Goal: Task Accomplishment & Management: Complete application form

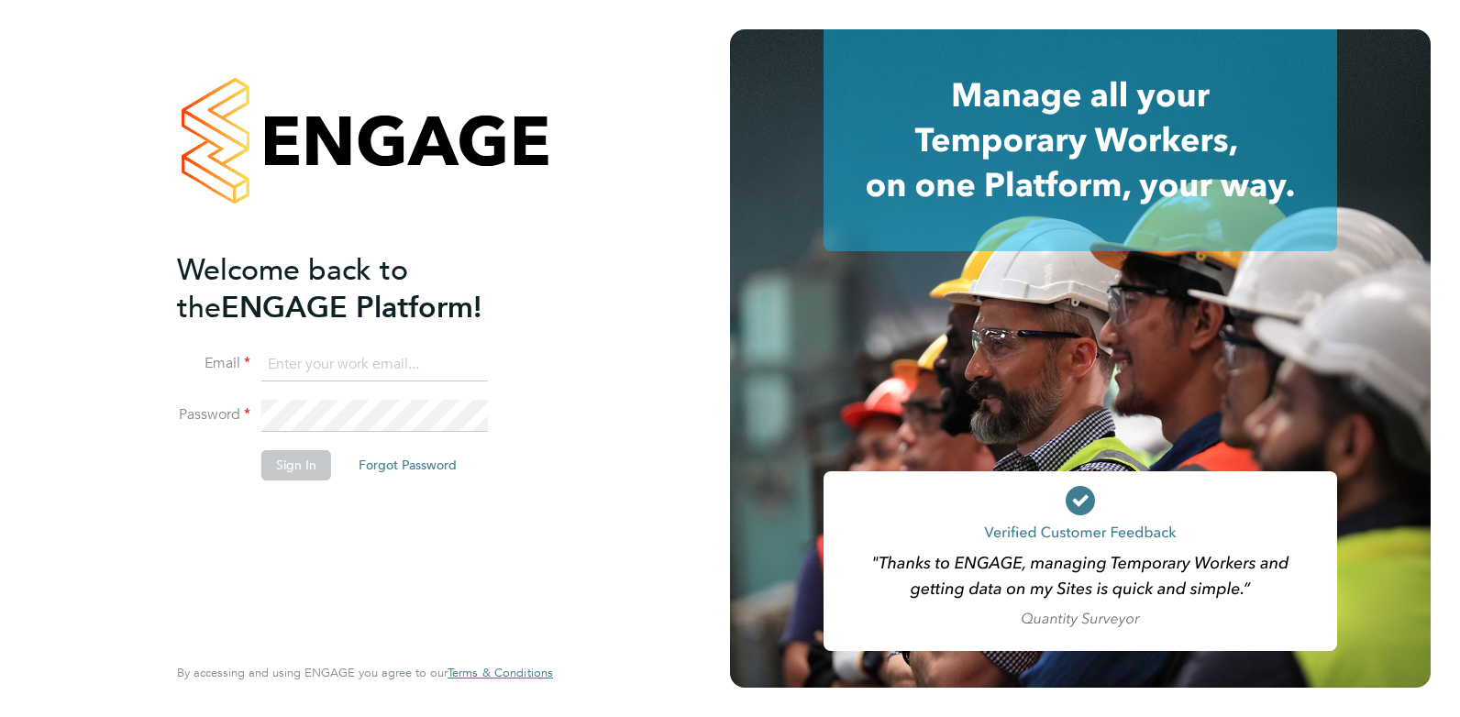
drag, startPoint x: 436, startPoint y: 386, endPoint x: 424, endPoint y: 378, distance: 14.5
click at [435, 383] on li "Email" at bounding box center [356, 373] width 358 height 51
click at [403, 366] on input at bounding box center [374, 364] width 226 height 33
type input "ellie@omniapeople.com"
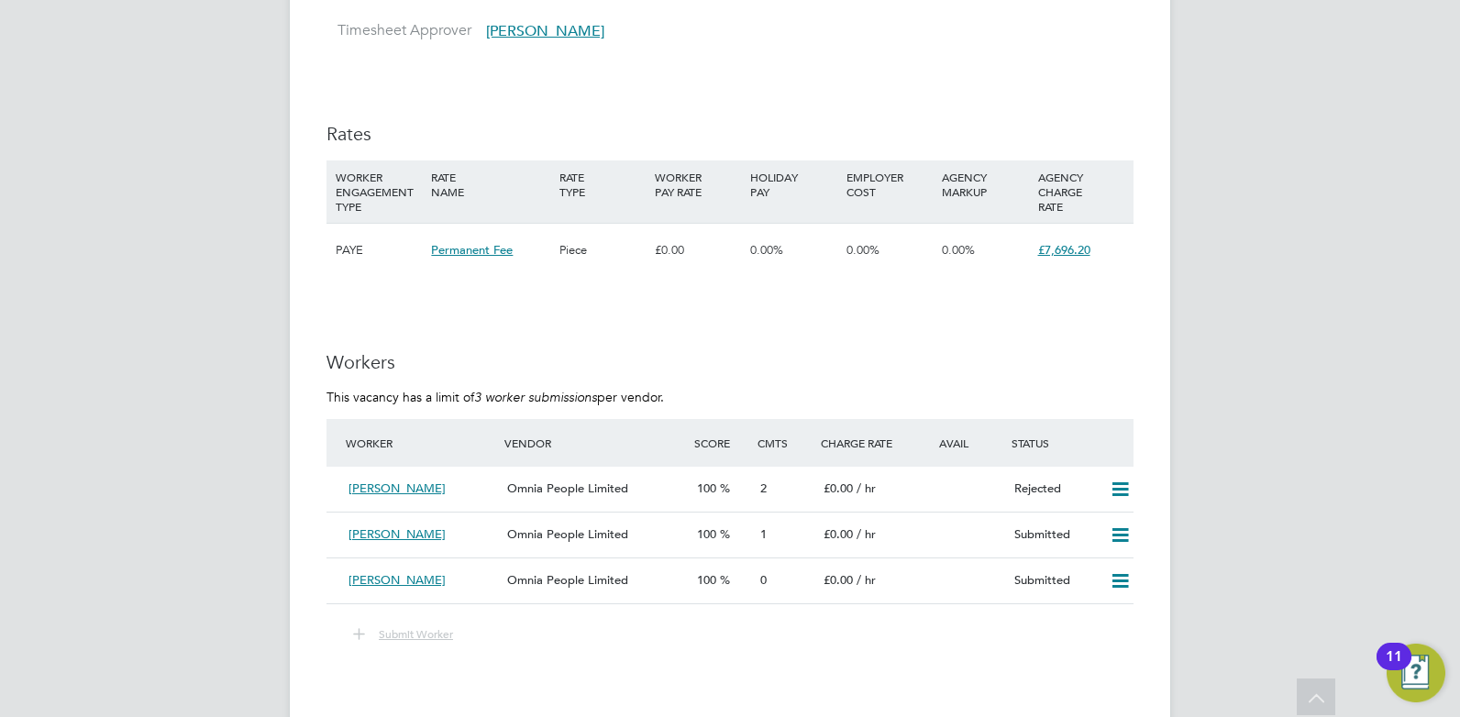
scroll to position [2338, 0]
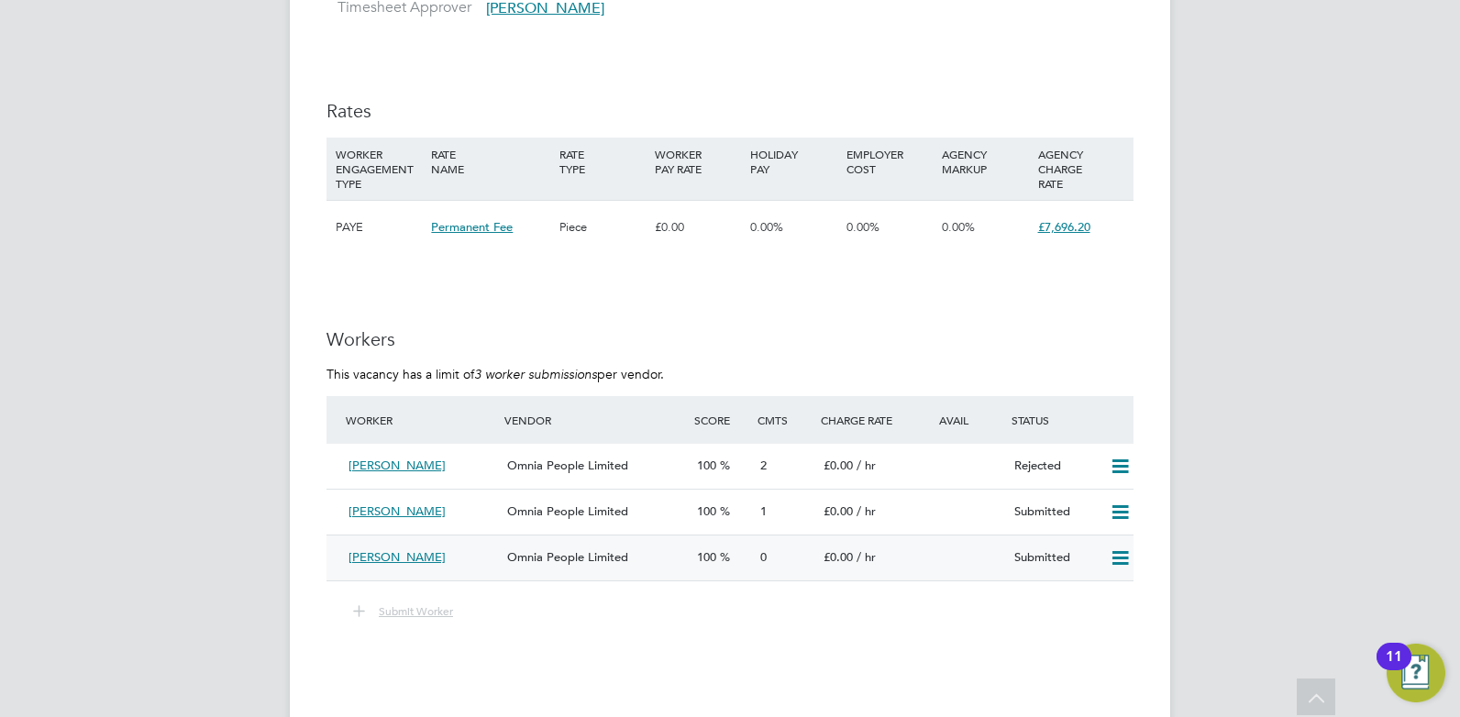
click at [1111, 553] on icon at bounding box center [1119, 558] width 23 height 15
click at [947, 557] on div "[PERSON_NAME] Omnia People Limited 100 0 £0.00 / hr Submitted" at bounding box center [729, 558] width 807 height 46
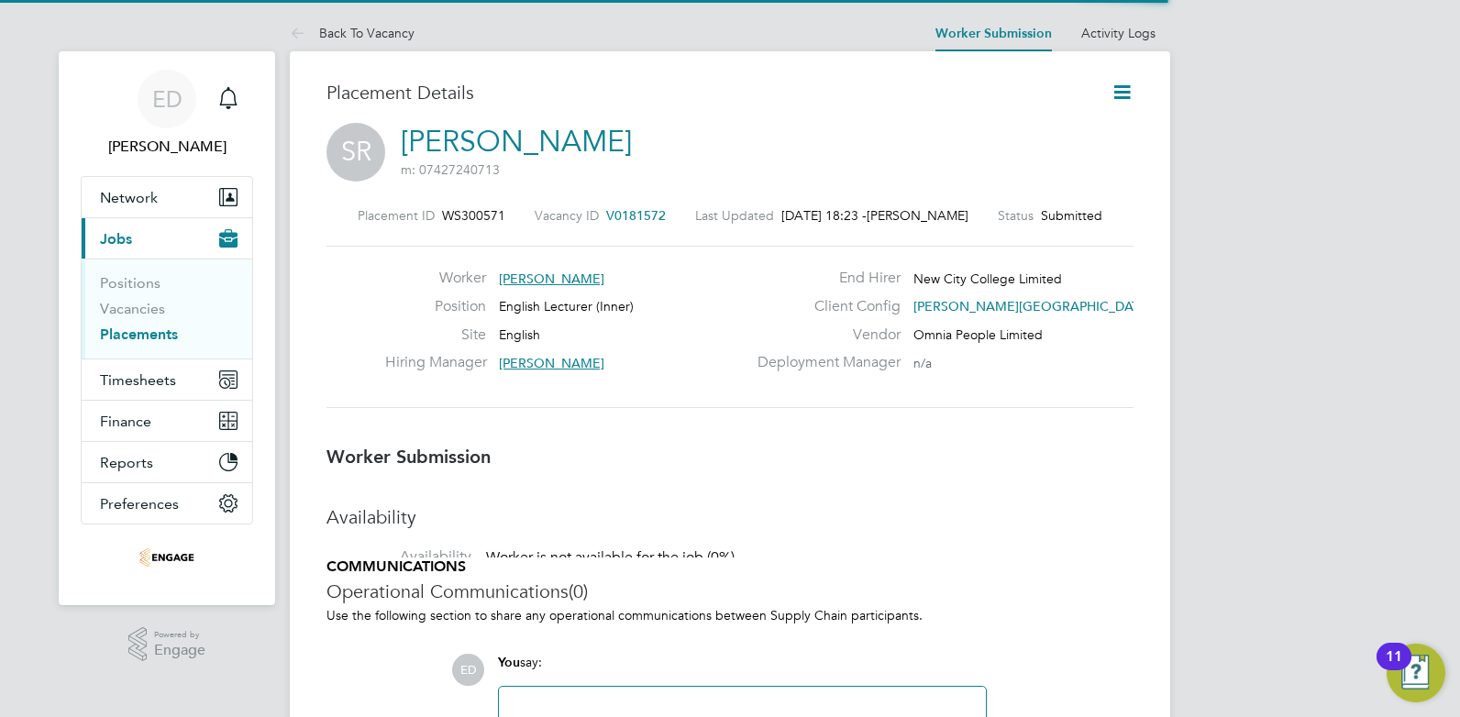
scroll to position [9, 9]
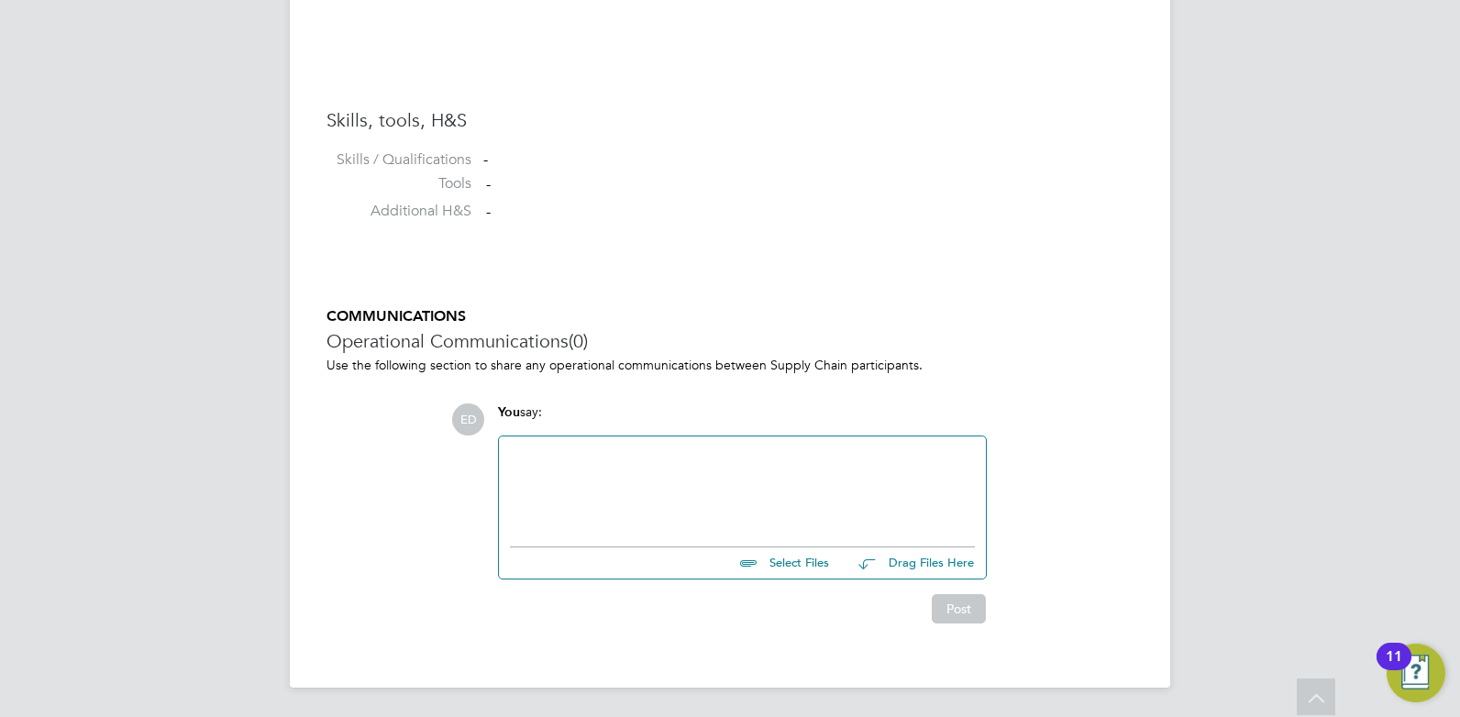
click at [785, 562] on input "file" at bounding box center [837, 560] width 275 height 26
type input "C:\fakepath\[PERSON_NAME] HQ00530172 (U).docx"
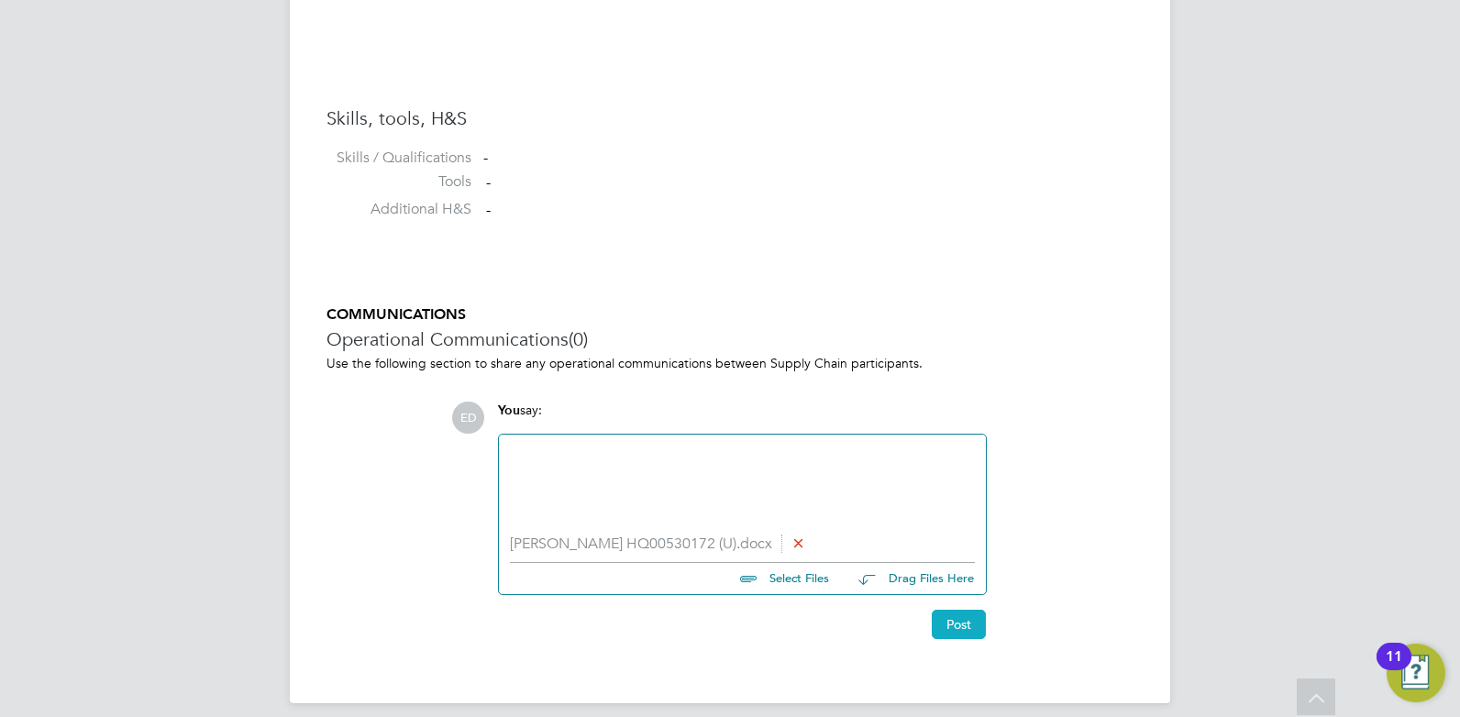
click at [953, 617] on button "Post" at bounding box center [958, 624] width 54 height 29
